Goal: Information Seeking & Learning: Learn about a topic

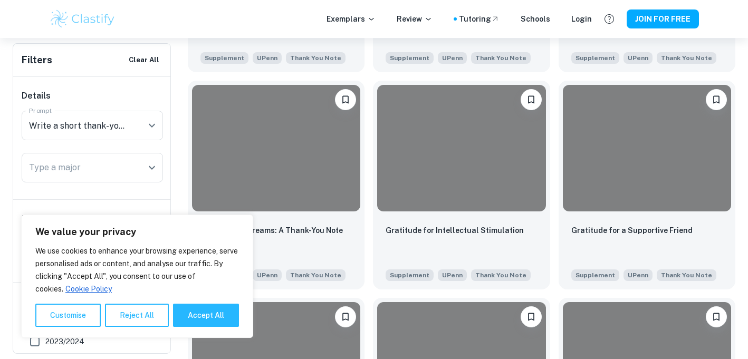
scroll to position [440, 0]
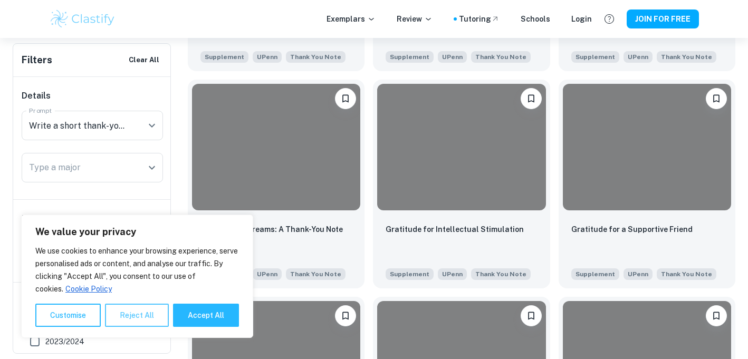
click at [126, 314] on button "Reject All" at bounding box center [137, 315] width 64 height 23
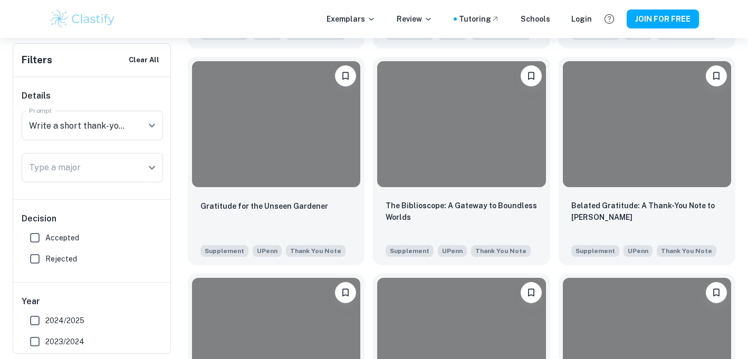
scroll to position [681, 0]
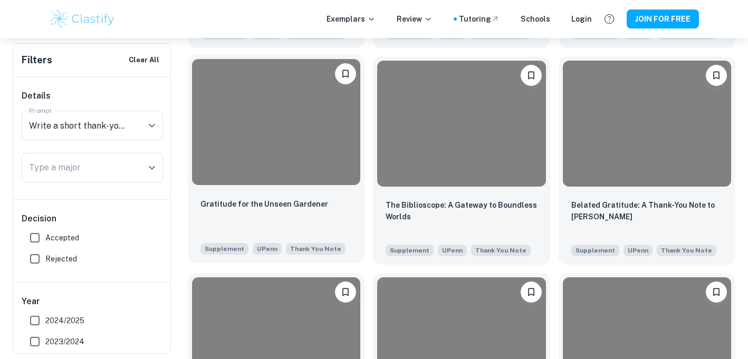
click at [238, 177] on div at bounding box center [276, 122] width 168 height 126
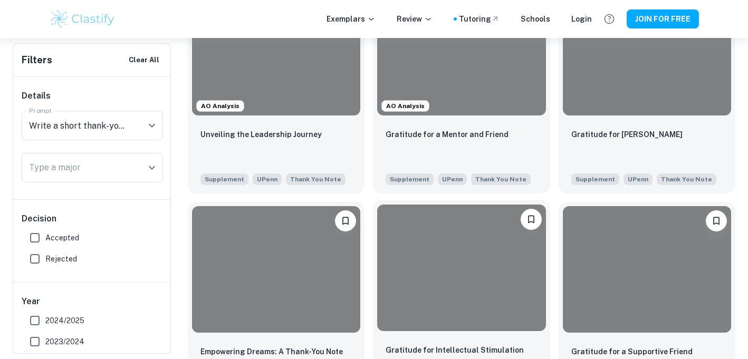
scroll to position [310, 0]
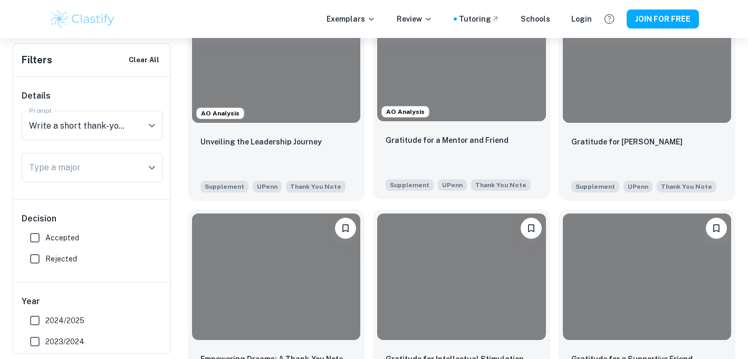
click at [473, 136] on p "Gratitude for a Mentor and Friend" at bounding box center [447, 141] width 123 height 12
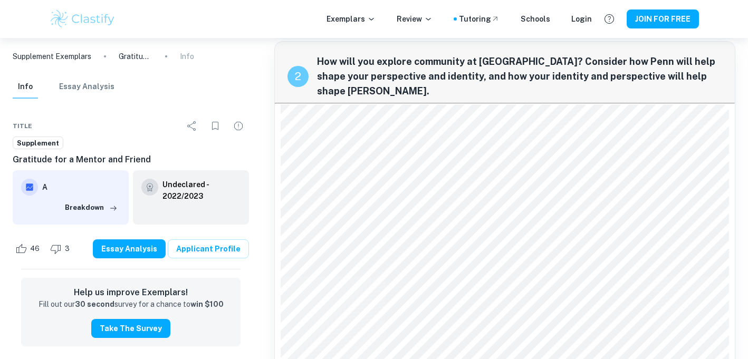
scroll to position [301, 0]
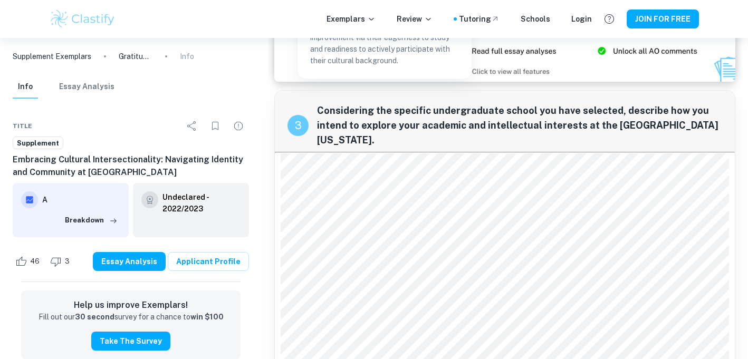
scroll to position [699, 0]
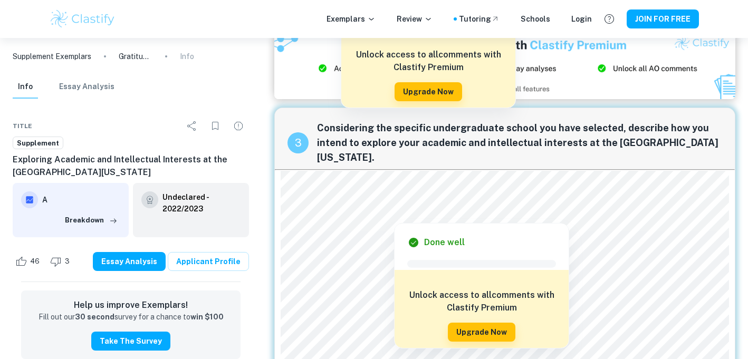
scroll to position [725, 0]
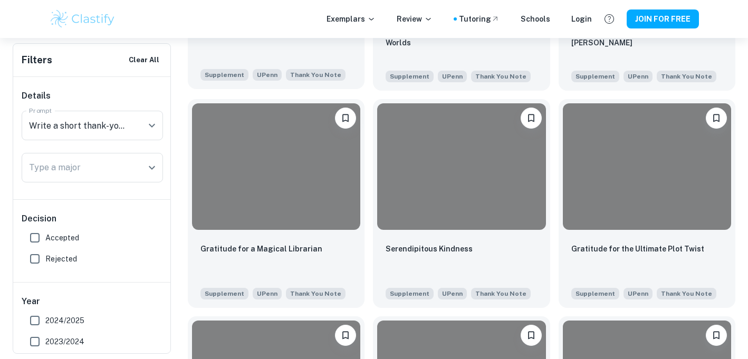
scroll to position [857, 0]
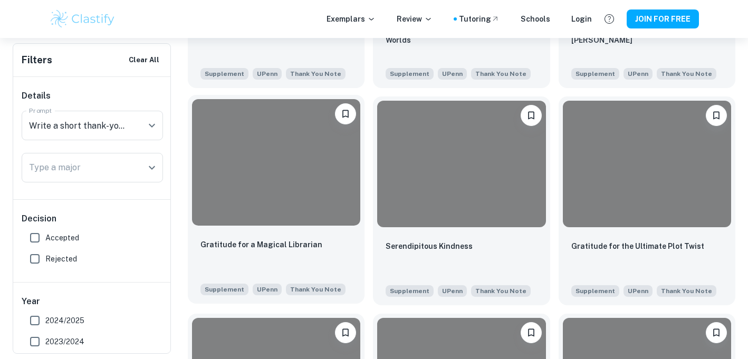
click at [333, 204] on div at bounding box center [276, 162] width 168 height 126
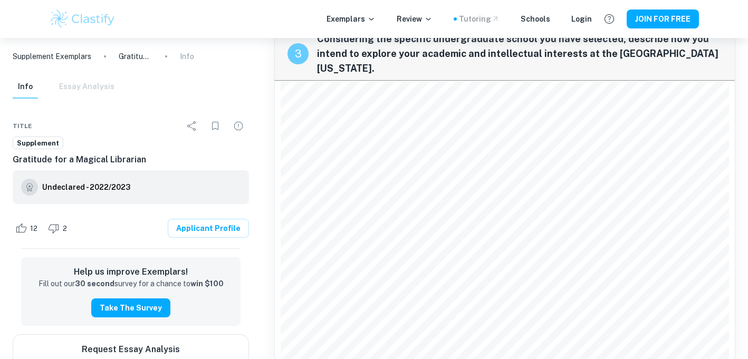
scroll to position [1139, 0]
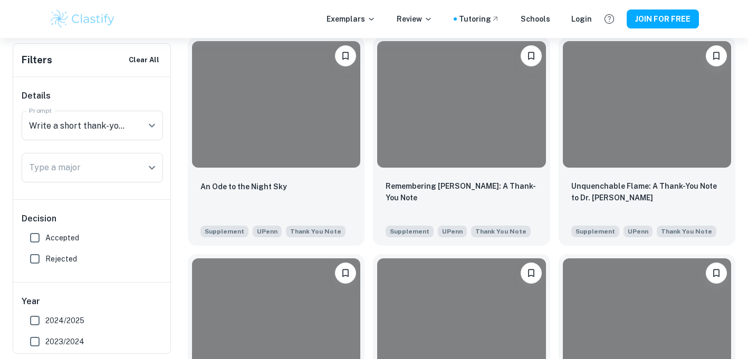
scroll to position [1344, 0]
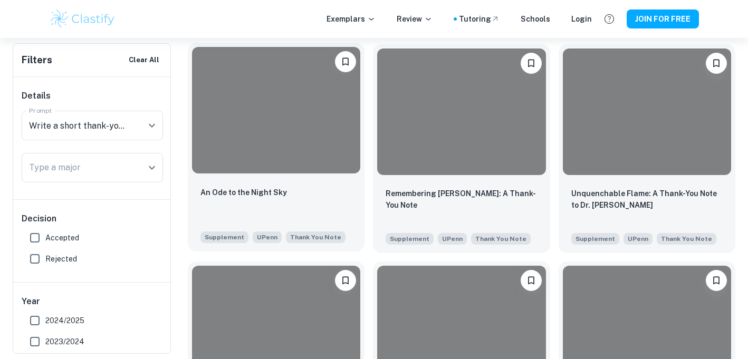
click at [288, 144] on div at bounding box center [276, 110] width 168 height 126
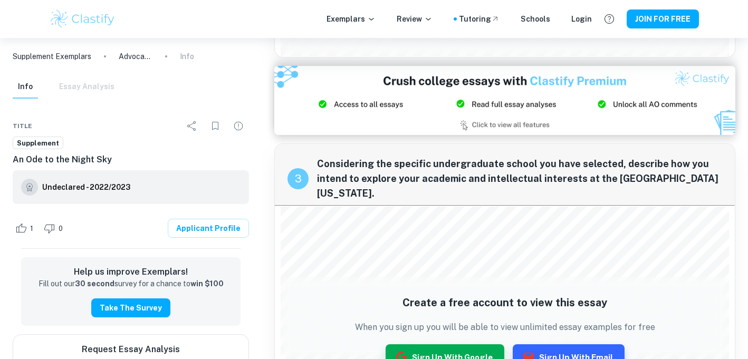
scroll to position [787, 0]
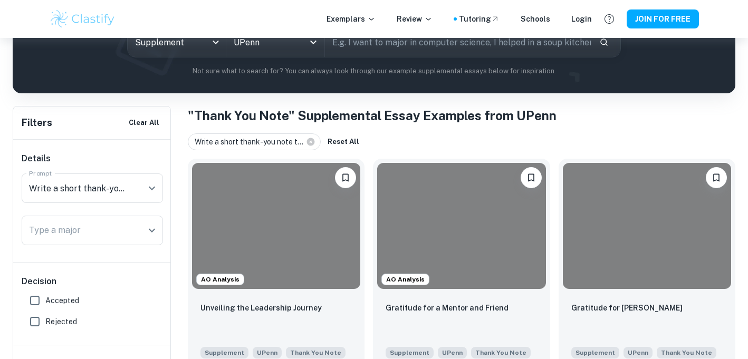
scroll to position [60, 0]
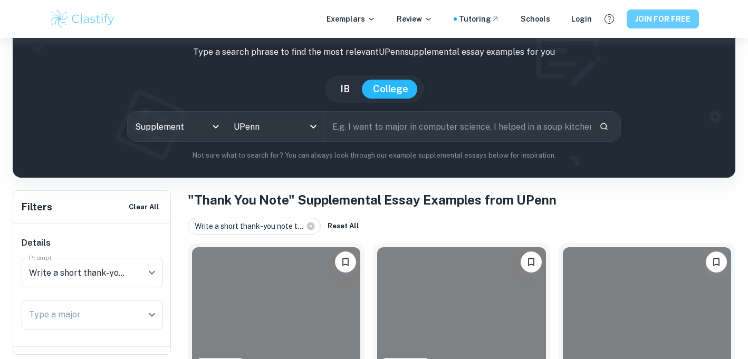
click at [667, 21] on button "JOIN FOR FREE" at bounding box center [663, 18] width 72 height 19
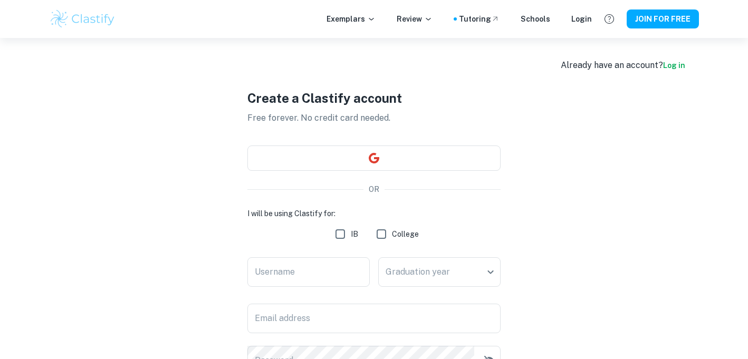
click at [399, 142] on div "Create a Clastify account Free forever. No credit card needed. OR I will be usi…" at bounding box center [373, 273] width 253 height 471
click at [400, 151] on button "button" at bounding box center [373, 158] width 253 height 25
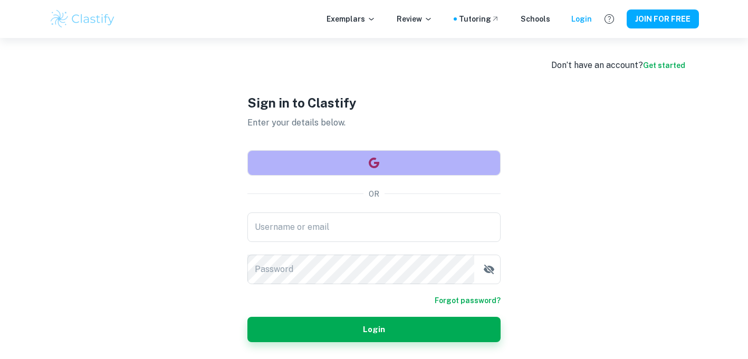
click at [395, 159] on button "button" at bounding box center [373, 162] width 253 height 25
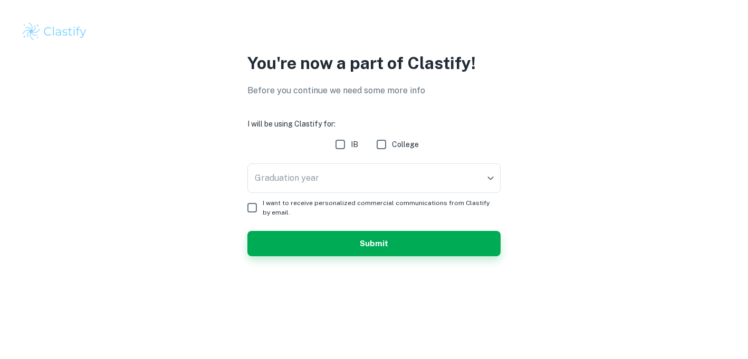
click at [387, 149] on input "College" at bounding box center [381, 144] width 21 height 21
checkbox input "true"
click at [370, 185] on body "We value your privacy We use cookies to enhance your browsing experience, serve…" at bounding box center [374, 179] width 748 height 359
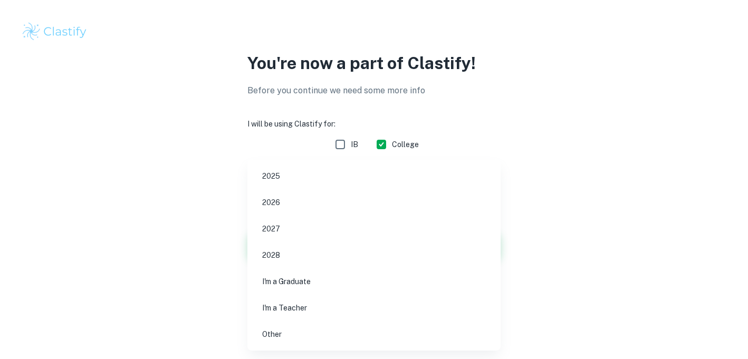
click at [359, 197] on li "2026" at bounding box center [374, 202] width 245 height 24
type input "2026"
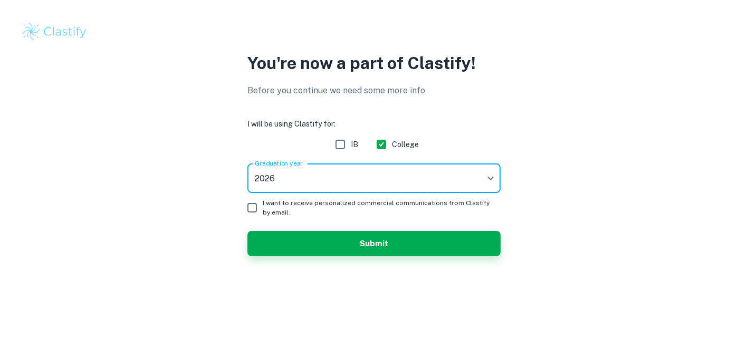
click at [476, 145] on div "[GEOGRAPHIC_DATA]" at bounding box center [373, 144] width 253 height 21
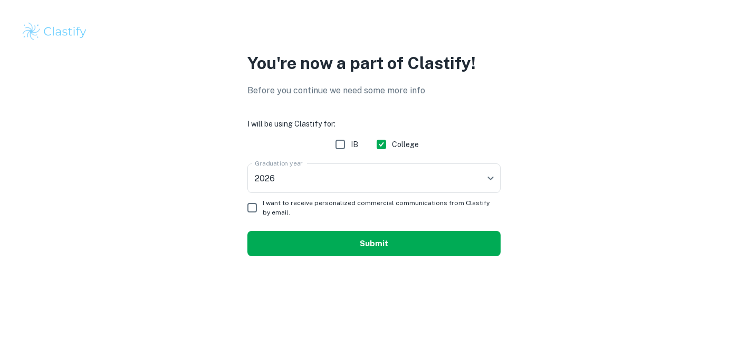
click at [409, 240] on button "Submit" at bounding box center [373, 243] width 253 height 25
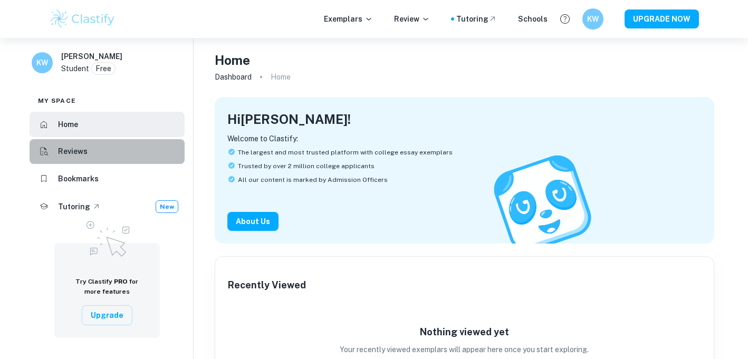
click at [128, 145] on li "Reviews" at bounding box center [107, 151] width 155 height 25
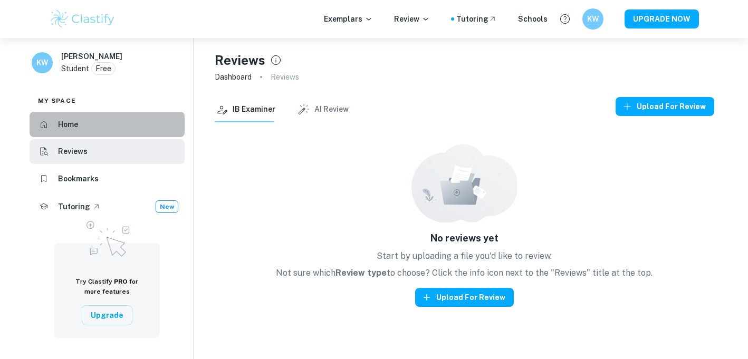
click at [133, 126] on li "Home" at bounding box center [107, 124] width 155 height 25
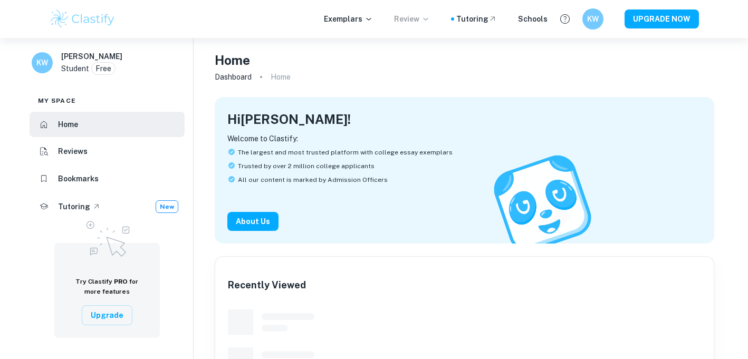
click at [401, 18] on p "Review" at bounding box center [412, 19] width 36 height 12
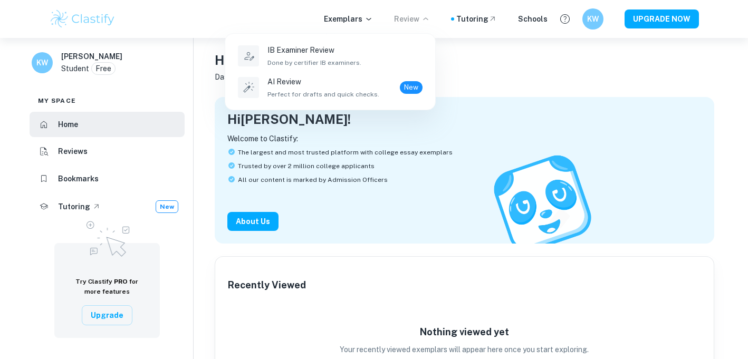
click at [469, 22] on div at bounding box center [374, 179] width 748 height 359
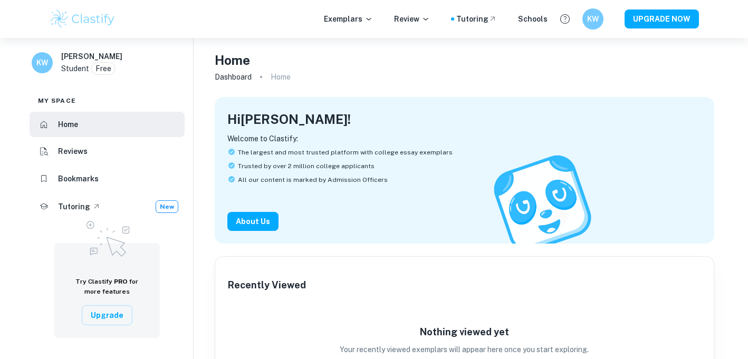
click at [353, 26] on div "Exemplars Review Tutoring Schools KW UPGRADE NOW" at bounding box center [373, 18] width 675 height 21
click at [359, 17] on p "Exemplars" at bounding box center [348, 19] width 49 height 12
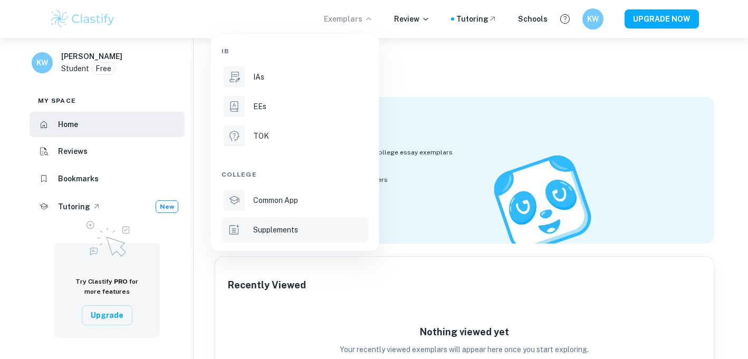
click at [320, 234] on div "Supplements" at bounding box center [309, 230] width 113 height 12
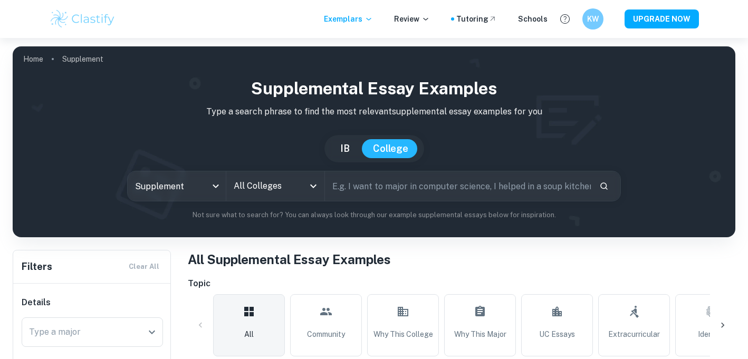
click at [283, 186] on input "All Colleges" at bounding box center [267, 186] width 73 height 20
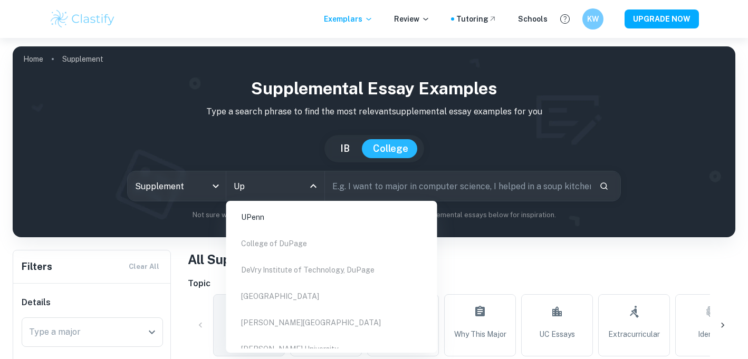
click at [279, 222] on li "UPenn" at bounding box center [332, 217] width 203 height 24
type input "Up"
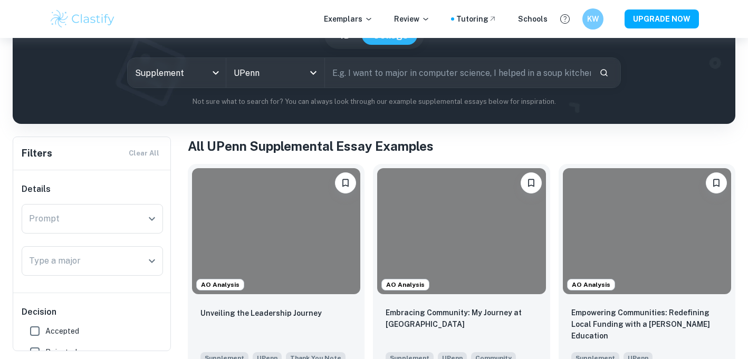
scroll to position [110, 0]
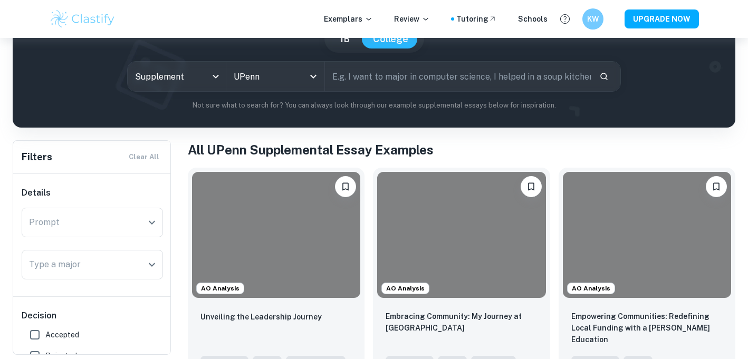
click at [417, 78] on input "text" at bounding box center [458, 77] width 266 height 30
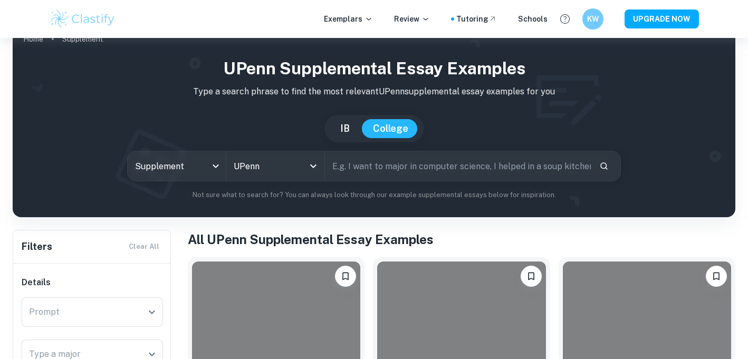
scroll to position [18, 0]
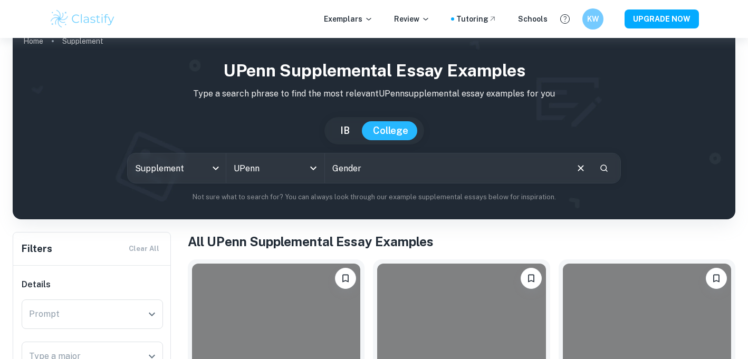
type input "Gender"
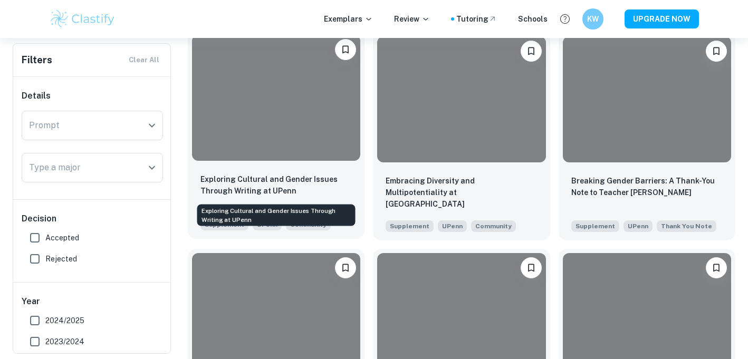
scroll to position [264, 0]
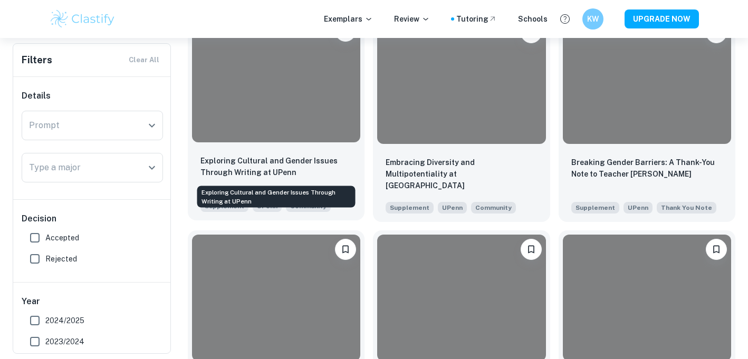
click at [268, 157] on p "Exploring Cultural and Gender Issues Through Writing at UPenn" at bounding box center [275, 166] width 151 height 23
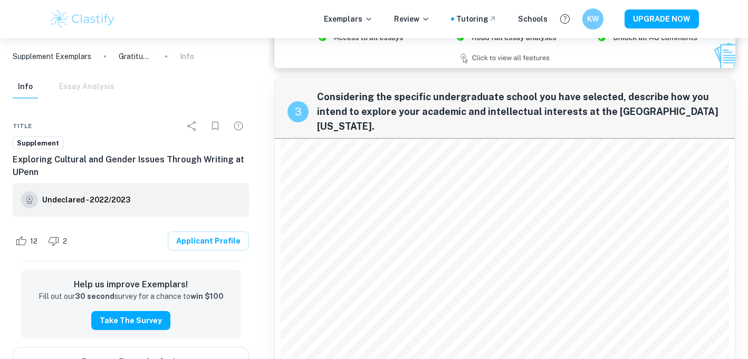
scroll to position [1139, 0]
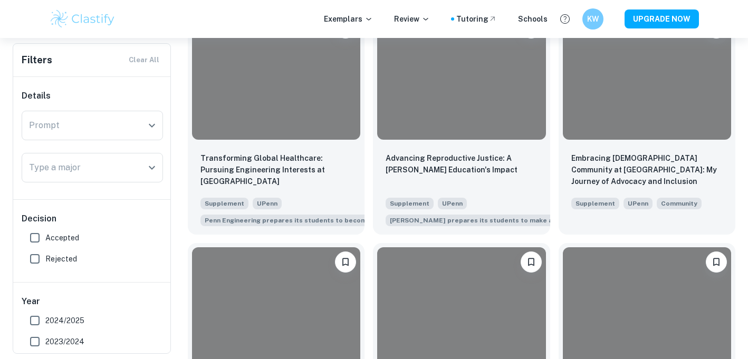
scroll to position [483, 0]
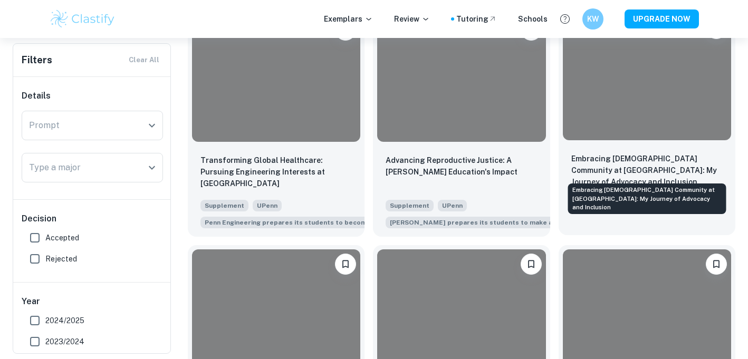
click at [690, 176] on div "Embracing [DEMOGRAPHIC_DATA] Community at [GEOGRAPHIC_DATA]: My Journey of Advo…" at bounding box center [647, 195] width 160 height 39
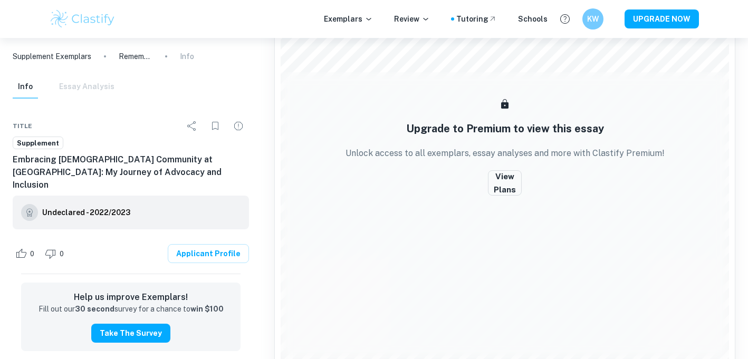
scroll to position [1268, 0]
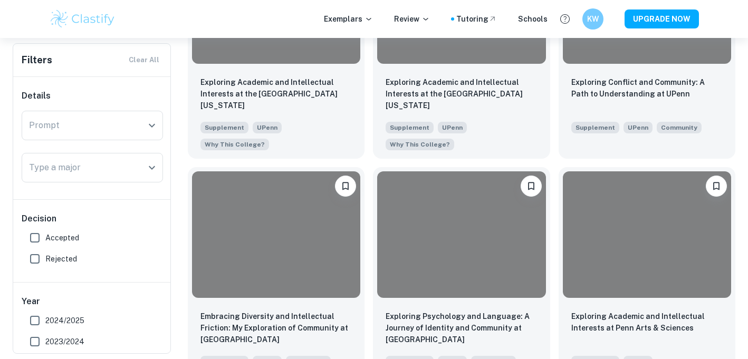
scroll to position [1372, 0]
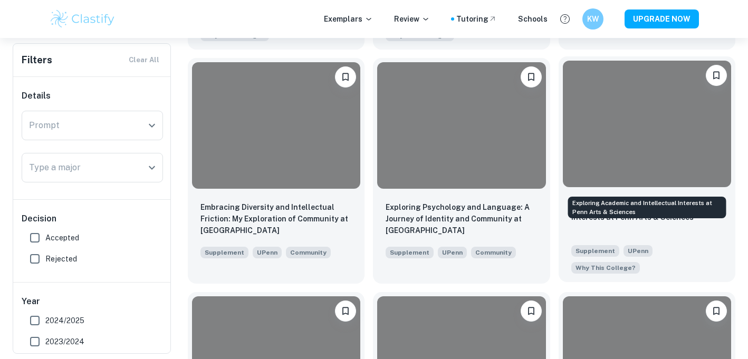
click at [632, 200] on p "Exploring Academic and Intellectual Interests at Penn Arts & Sciences" at bounding box center [646, 211] width 151 height 23
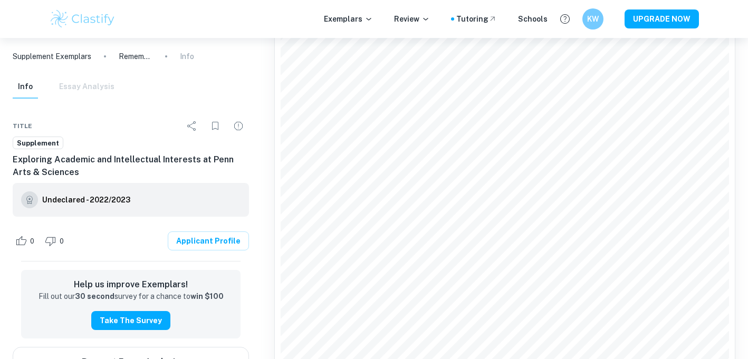
scroll to position [412, 0]
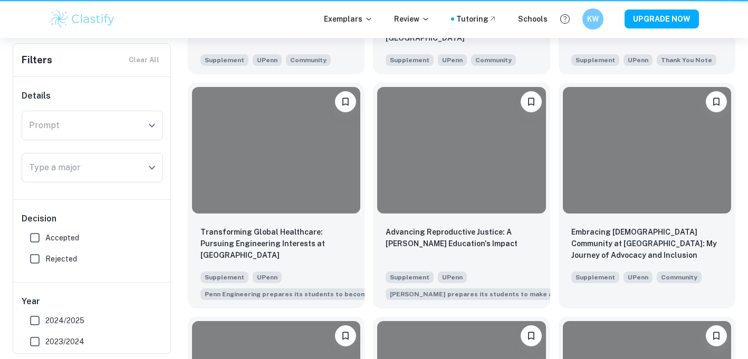
scroll to position [1372, 0]
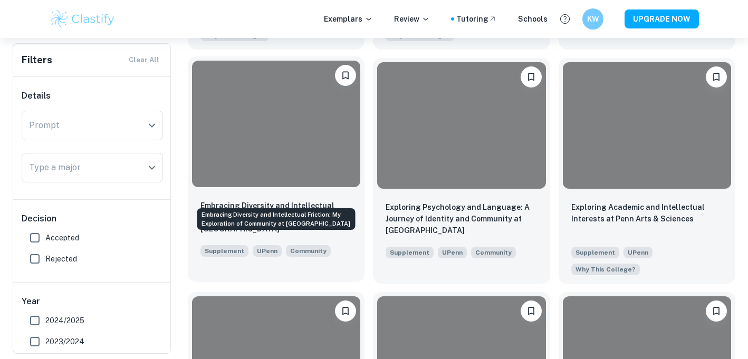
click at [333, 200] on p "Embracing Diversity and Intellectual Friction: My Exploration of Community at […" at bounding box center [275, 217] width 151 height 35
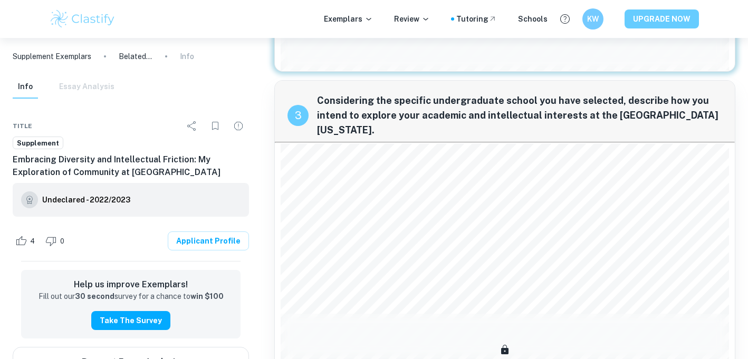
scroll to position [639, 0]
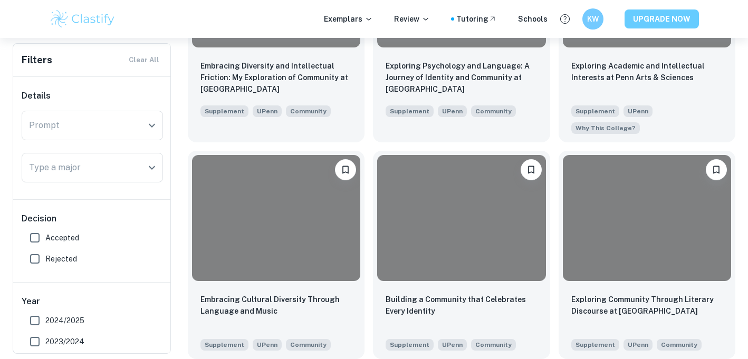
scroll to position [1607, 0]
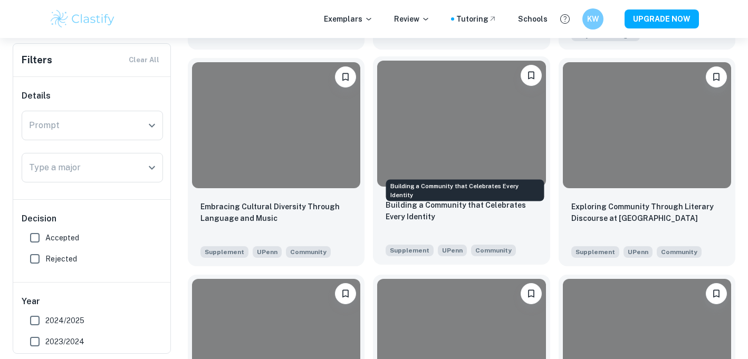
click at [479, 199] on p "Building a Community that Celebrates Every Identity" at bounding box center [461, 210] width 151 height 23
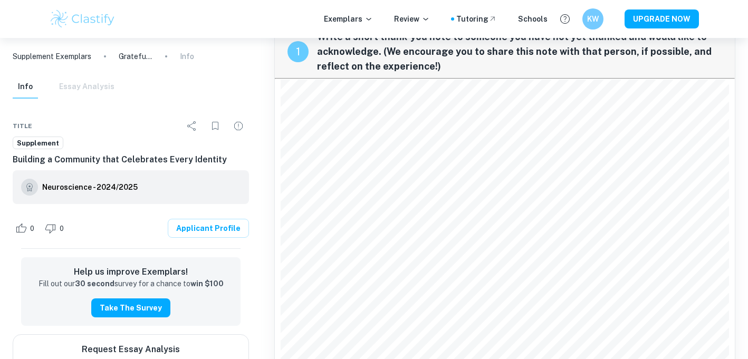
scroll to position [34, 0]
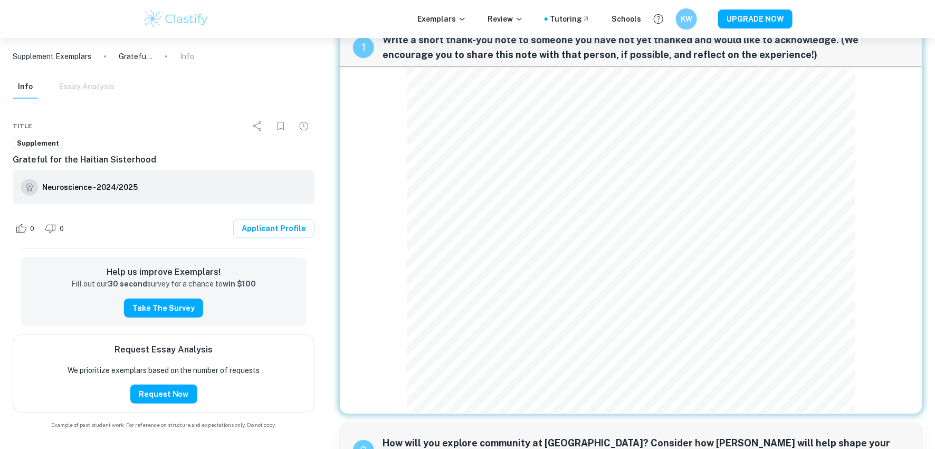
scroll to position [18, 0]
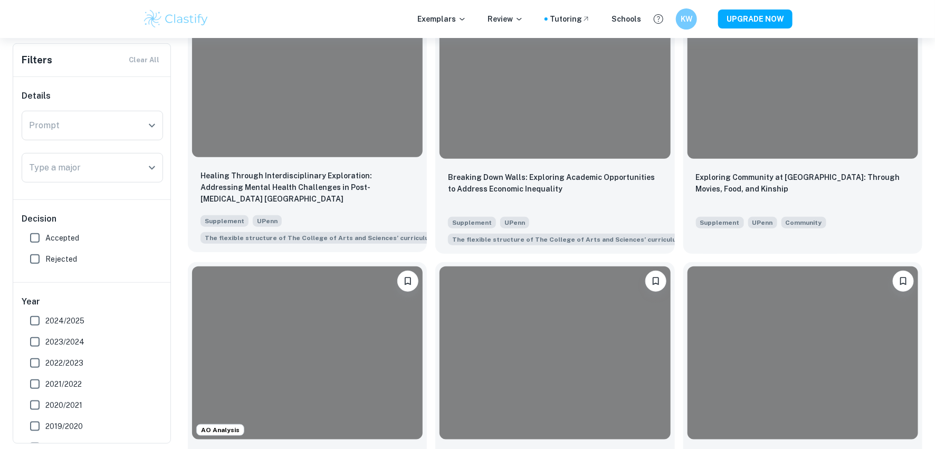
scroll to position [2175, 0]
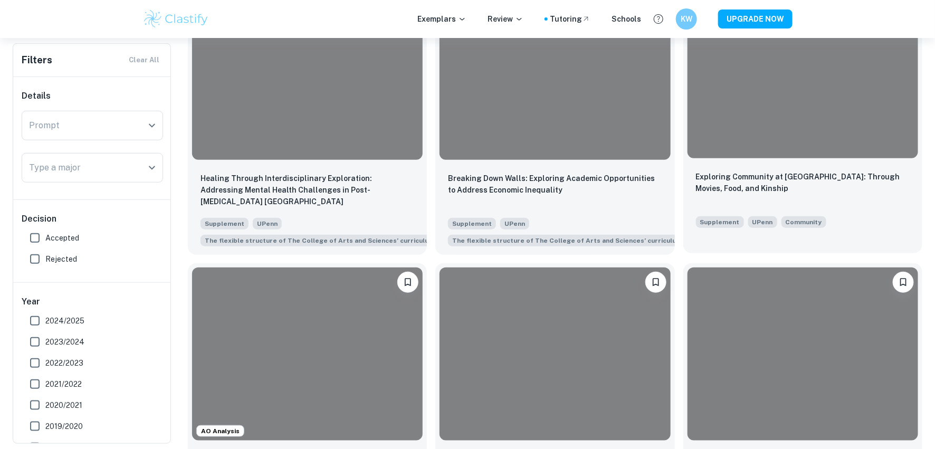
click at [748, 155] on div at bounding box center [803, 71] width 231 height 173
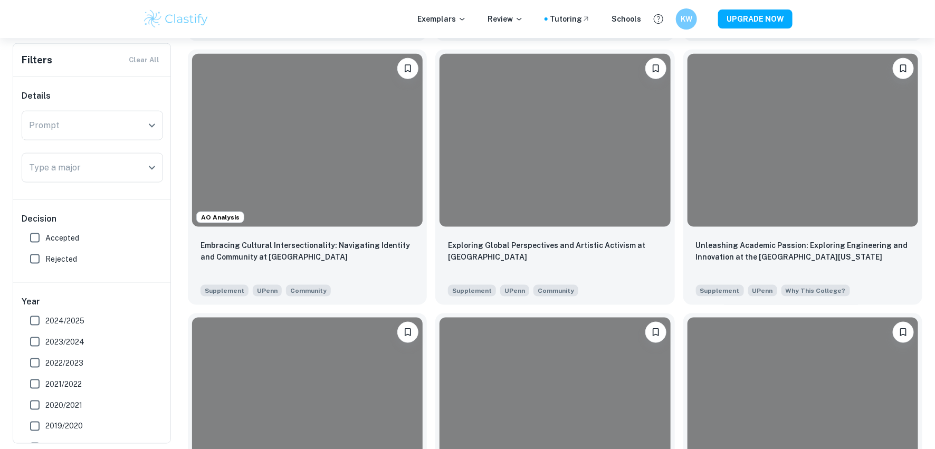
scroll to position [2395, 0]
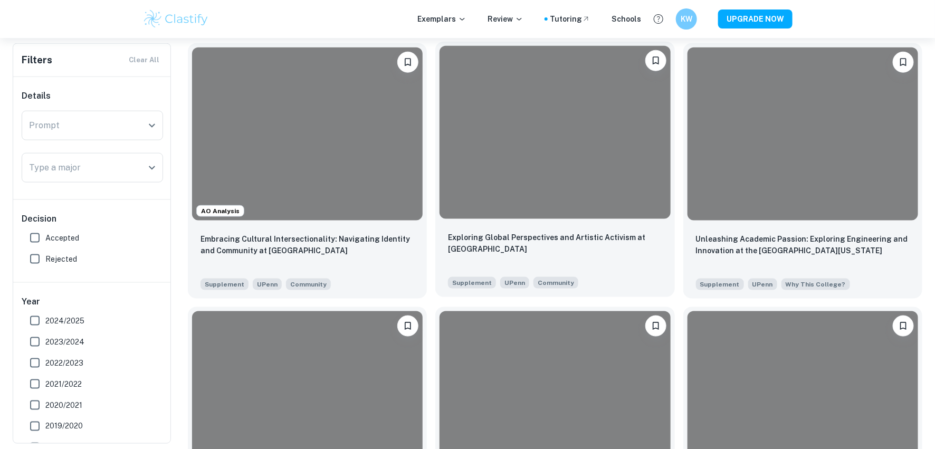
click at [610, 163] on div at bounding box center [555, 132] width 231 height 173
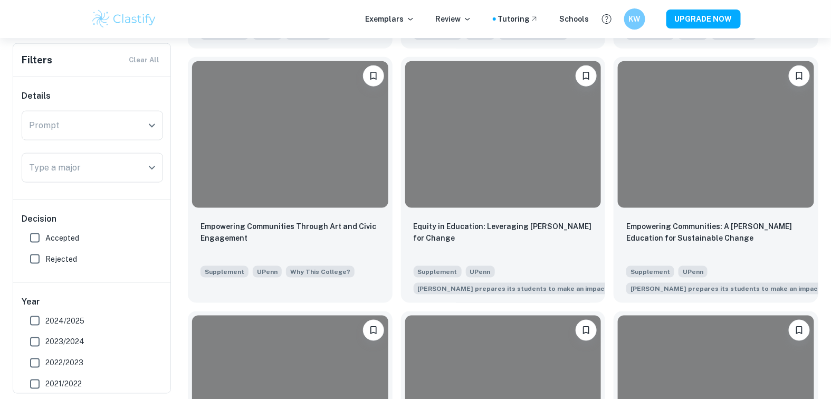
scroll to position [3407, 0]
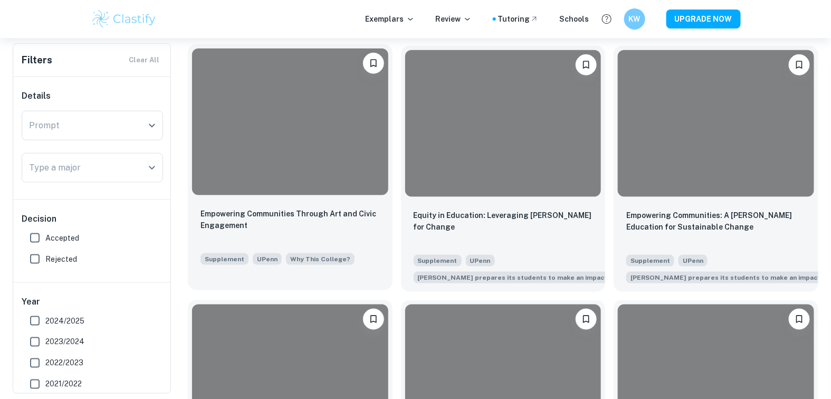
click at [247, 175] on div at bounding box center [290, 122] width 196 height 147
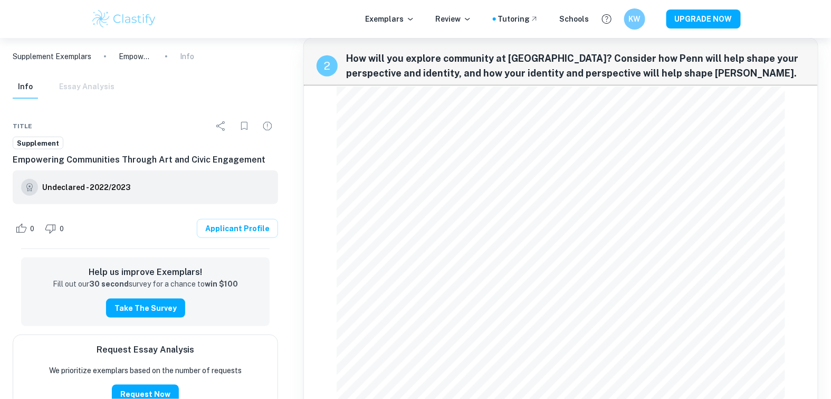
scroll to position [288, 0]
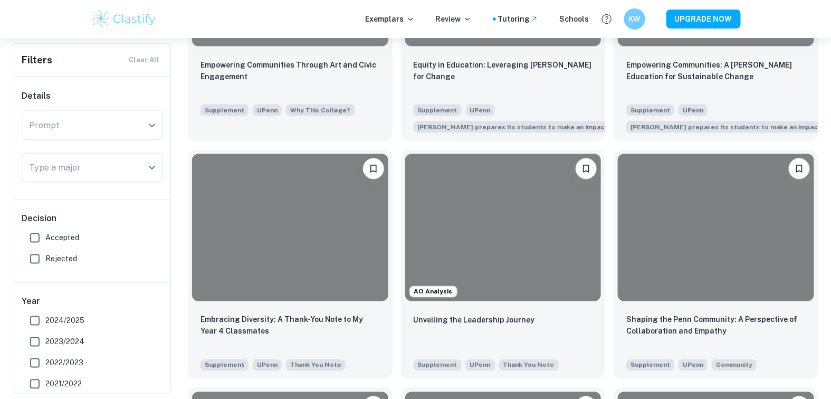
scroll to position [3680, 0]
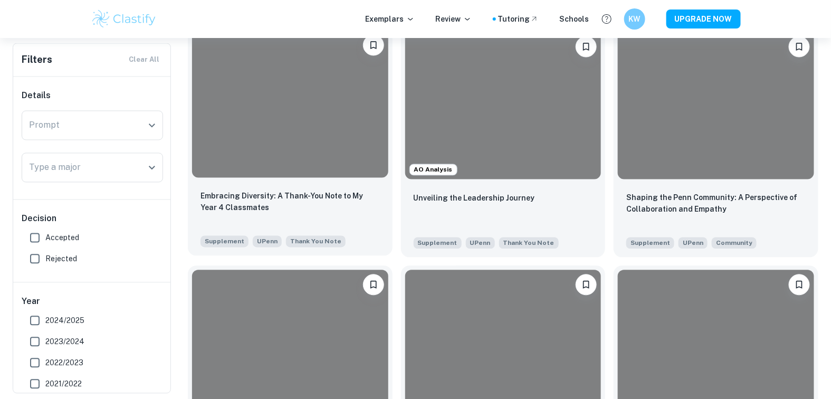
click at [310, 160] on div at bounding box center [290, 104] width 196 height 147
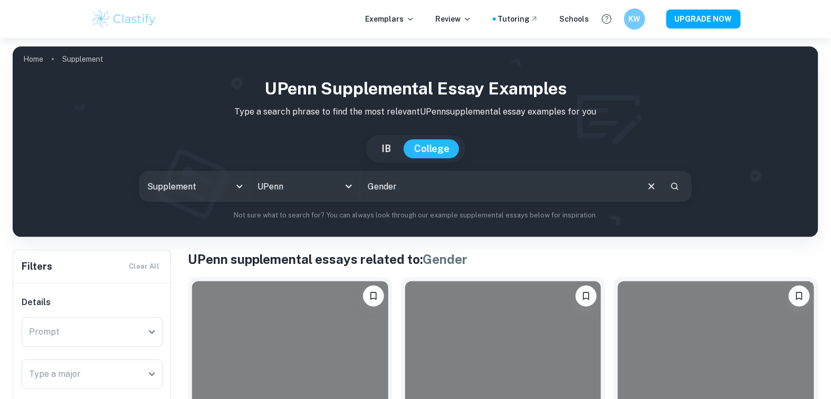
click at [469, 187] on input "Gender" at bounding box center [498, 186] width 277 height 30
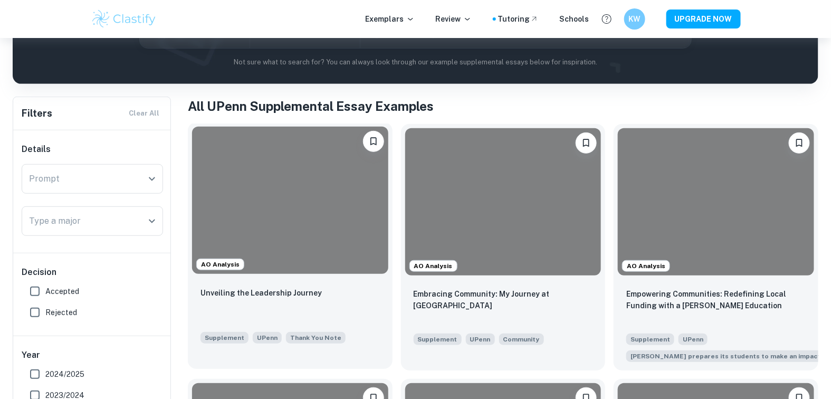
scroll to position [213, 0]
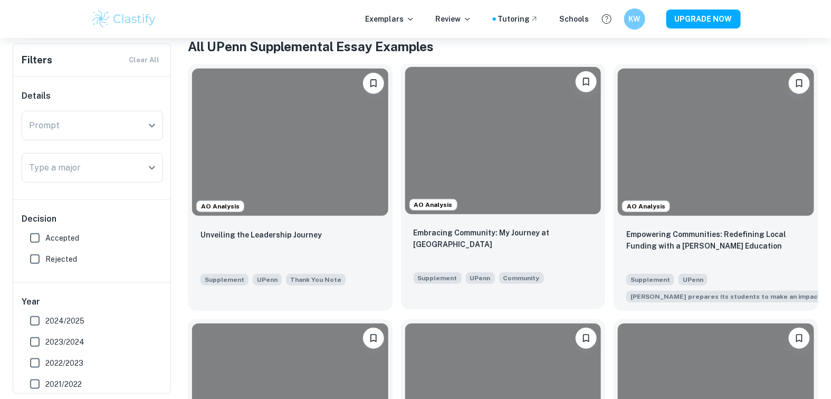
click at [482, 120] on div at bounding box center [503, 140] width 196 height 147
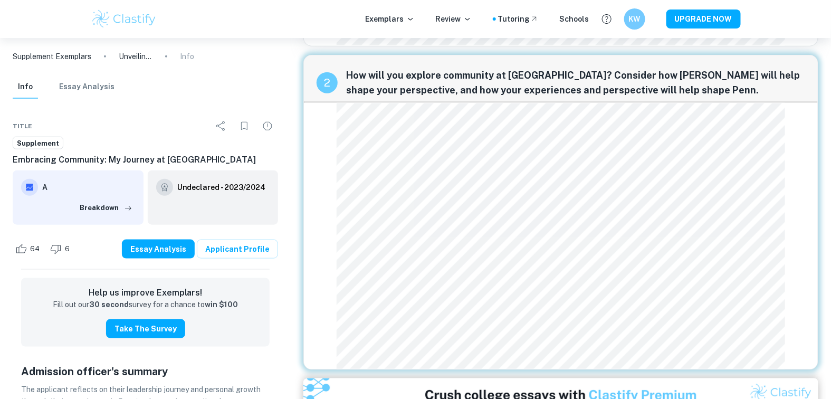
scroll to position [333, 0]
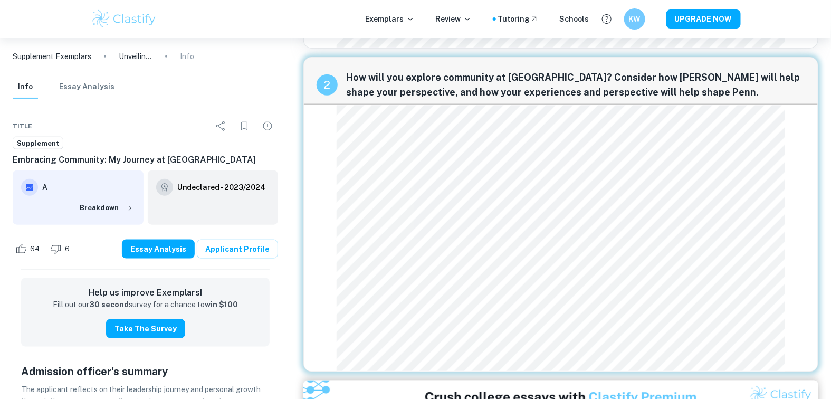
click at [295, 149] on div "1 Write a short thank-you note to someone you have not yet thanked and would li…" at bounding box center [561, 295] width 532 height 1173
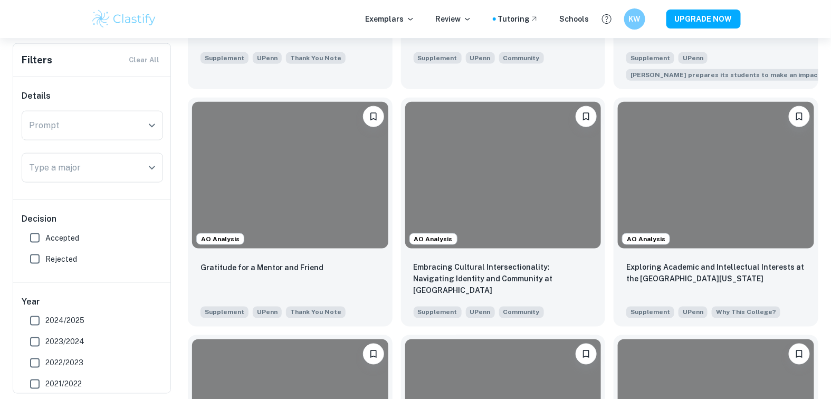
scroll to position [435, 0]
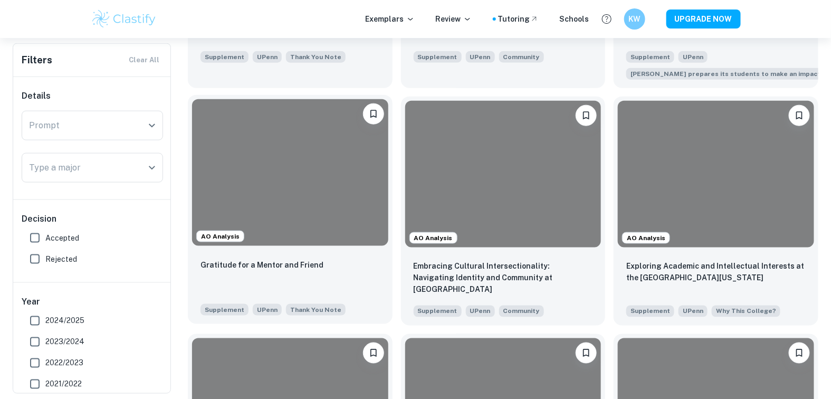
click at [266, 167] on div at bounding box center [290, 172] width 196 height 147
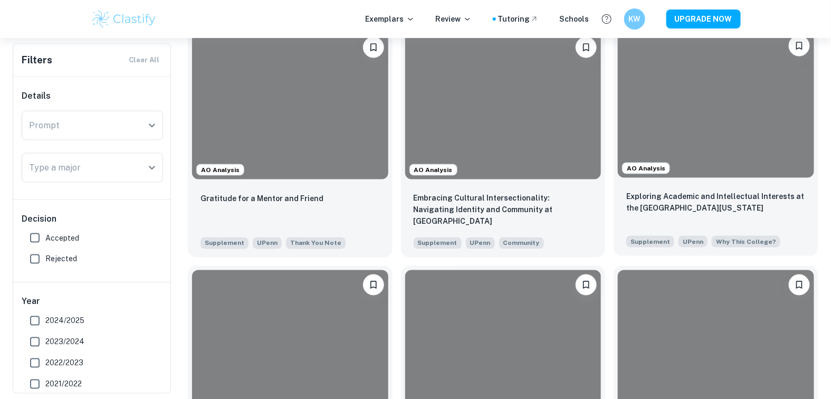
scroll to position [524, 0]
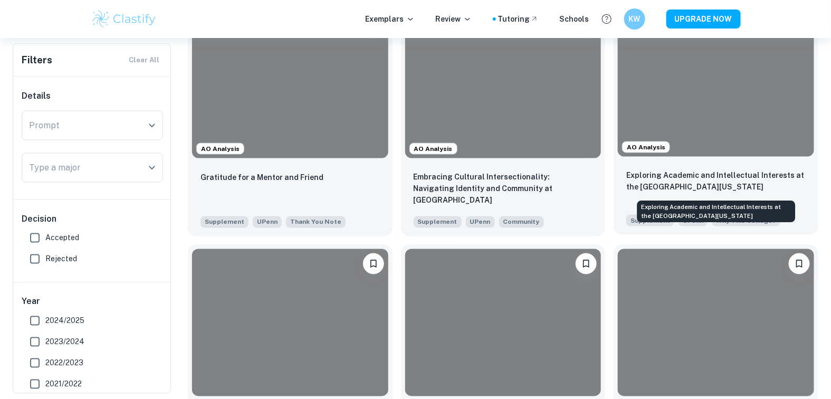
click at [748, 170] on p "Exploring Academic and Intellectual Interests at the [GEOGRAPHIC_DATA][US_STATE]" at bounding box center [715, 180] width 179 height 23
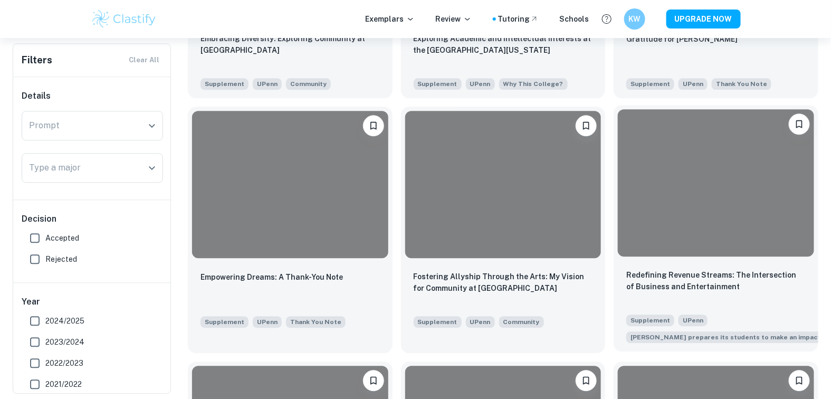
scroll to position [771, 0]
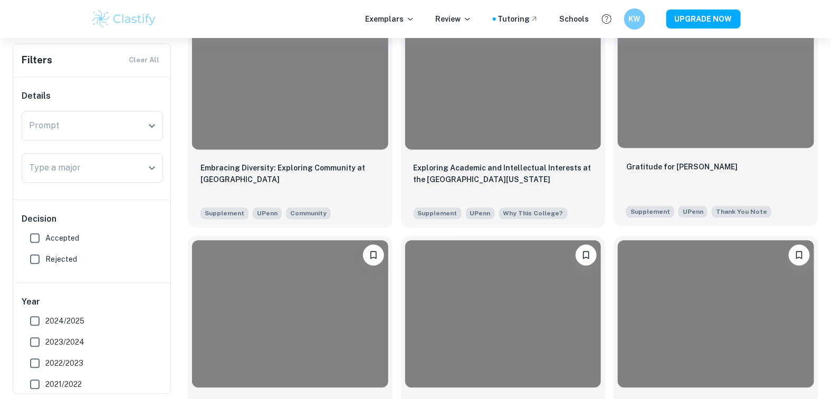
click at [748, 120] on div at bounding box center [716, 74] width 196 height 147
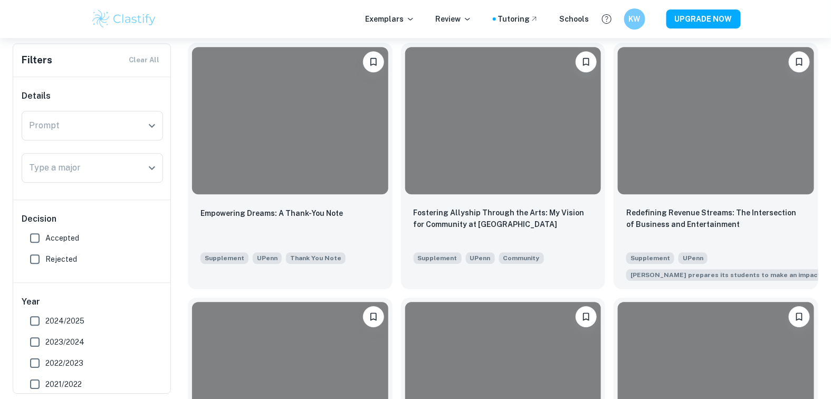
scroll to position [966, 0]
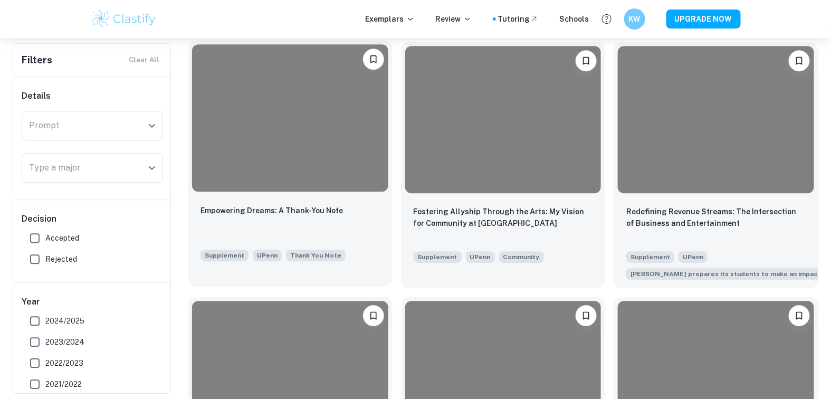
click at [373, 180] on div at bounding box center [290, 117] width 196 height 147
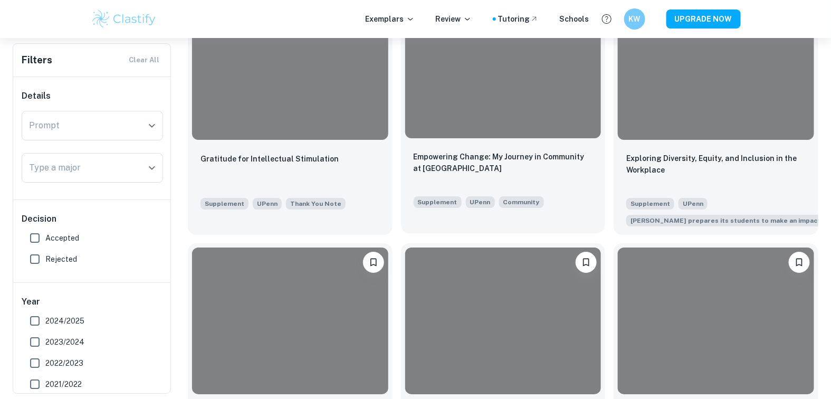
scroll to position [1275, 0]
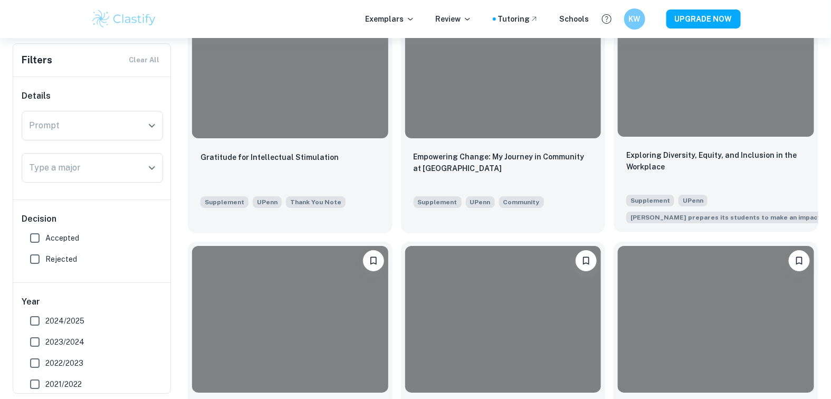
click at [727, 131] on div at bounding box center [716, 62] width 196 height 147
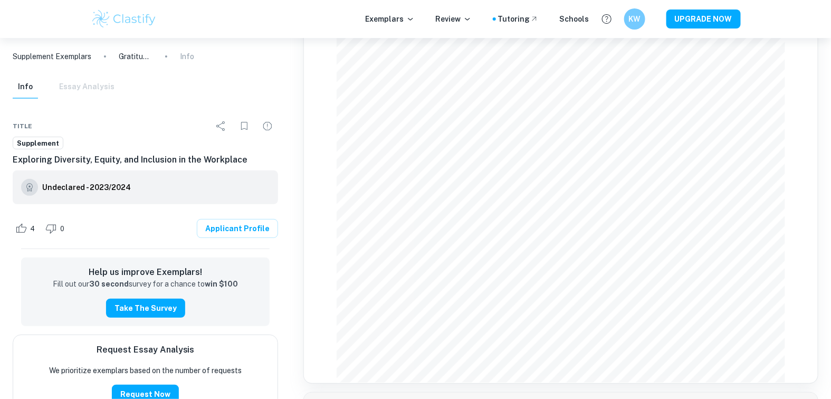
scroll to position [61, 0]
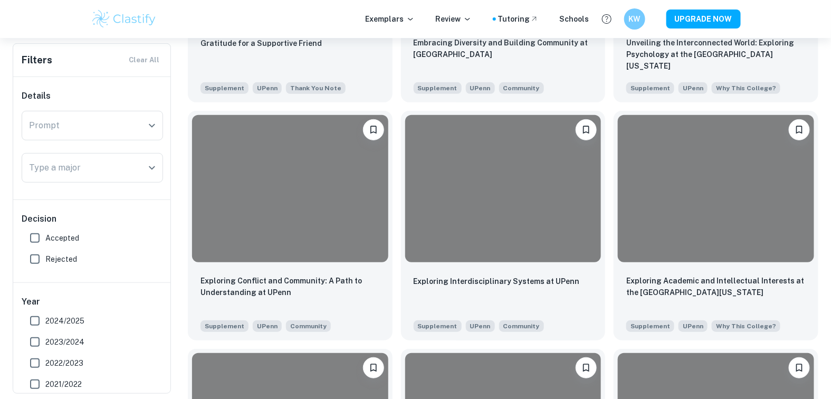
scroll to position [1525, 0]
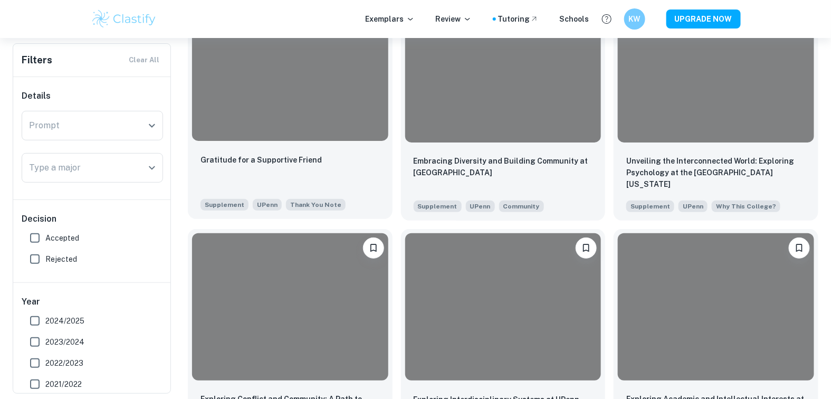
click at [313, 145] on div at bounding box center [290, 68] width 205 height 156
